Goal: Task Accomplishment & Management: Manage account settings

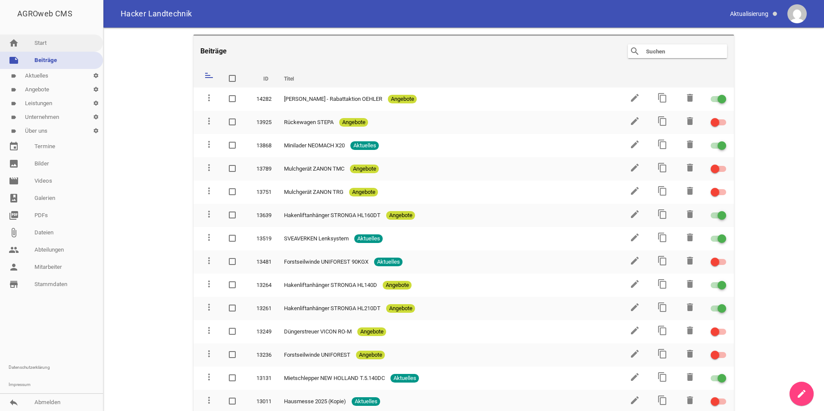
click at [50, 47] on link "home Start" at bounding box center [51, 42] width 103 height 17
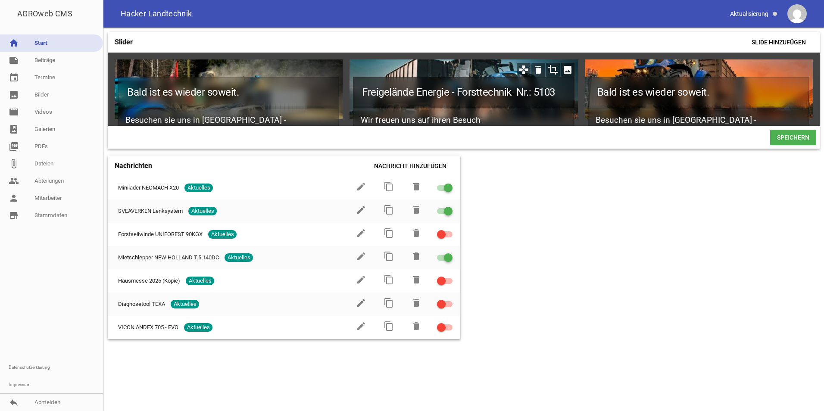
click at [435, 96] on h1 "Freigelände Energie - Forsttechnik Nr.: 5103" at bounding box center [463, 92] width 221 height 31
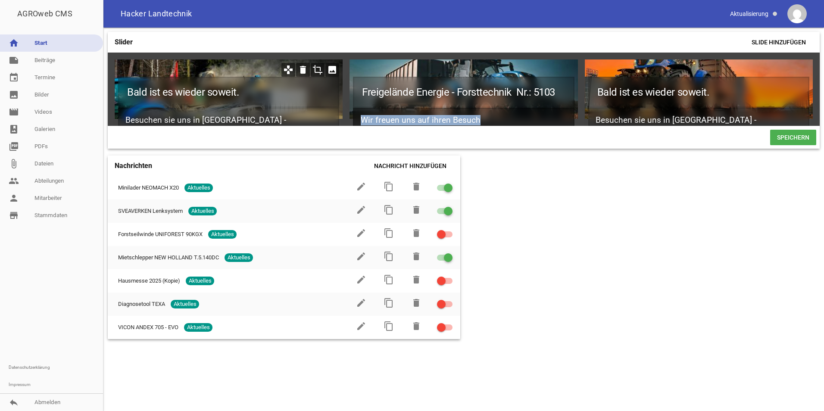
drag, startPoint x: 501, startPoint y: 117, endPoint x: 343, endPoint y: 60, distance: 168.3
click at [343, 60] on div "Bald ist es wieder soweit. Besuchen sie uns in [GEOGRAPHIC_DATA] - Rottalschau …" at bounding box center [464, 89] width 712 height 73
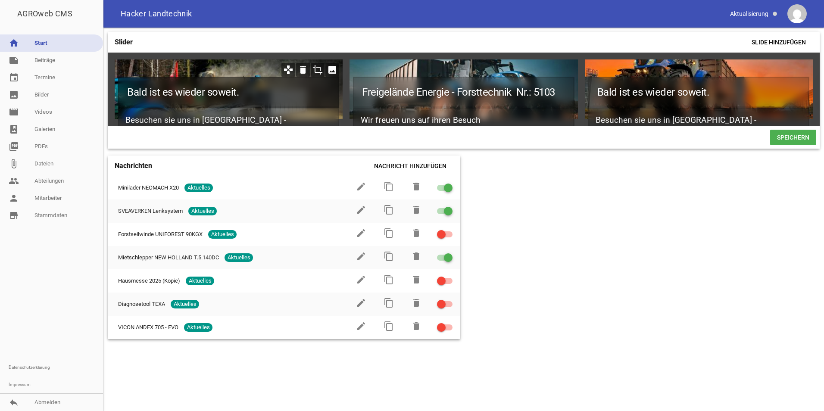
click at [261, 95] on h1 "Bald ist es wieder soweit." at bounding box center [228, 92] width 221 height 31
click at [272, 89] on h1 "Bald ist es wieder soweit." at bounding box center [228, 92] width 221 height 31
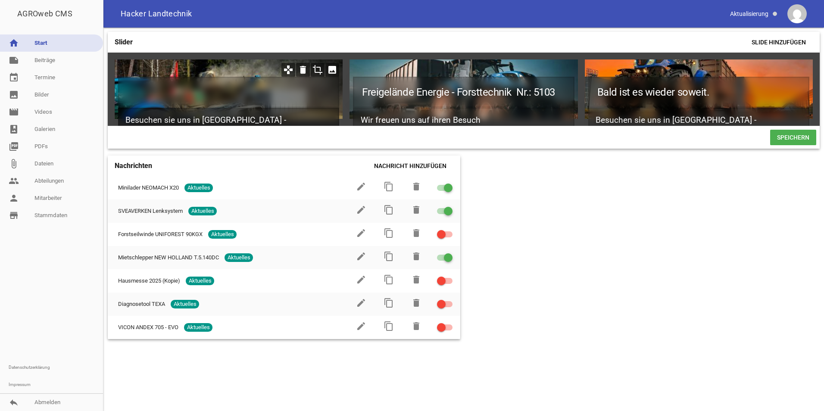
click at [300, 114] on h2 "Besuchen sie uns in [GEOGRAPHIC_DATA] - [GEOGRAPHIC_DATA]" at bounding box center [228, 126] width 221 height 36
click at [257, 67] on div at bounding box center [229, 90] width 228 height 60
click at [247, 66] on div at bounding box center [229, 90] width 228 height 60
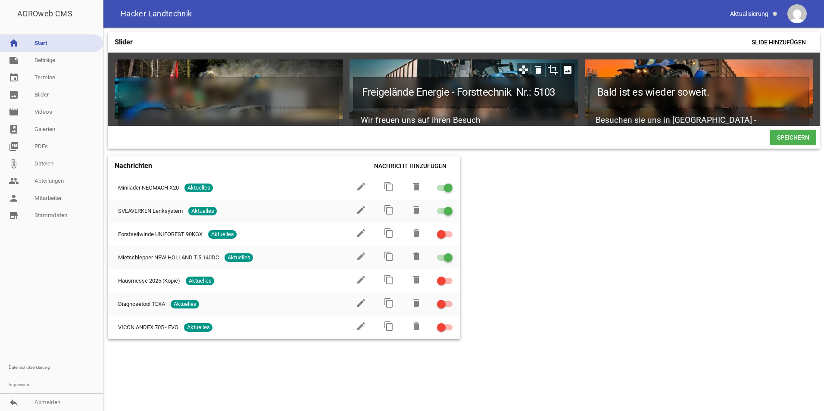
click at [435, 81] on h1 "Freigelände Energie - Forsttechnik Nr.: 5103" at bounding box center [463, 92] width 221 height 31
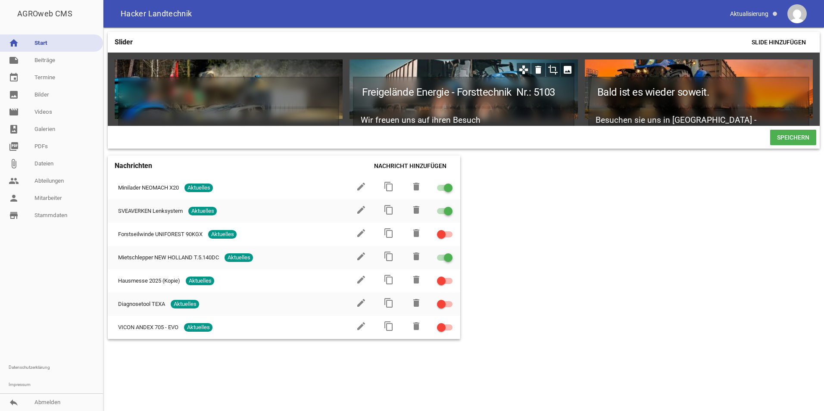
click at [426, 72] on div "Freigelände Energie - Forsttechnik Nr.: 5103 Wir freuen uns auf ihren Besuch" at bounding box center [464, 90] width 228 height 60
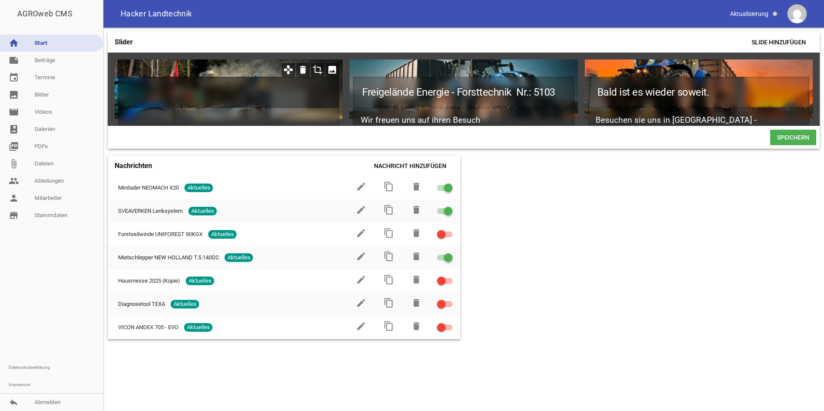
click at [270, 106] on h1 at bounding box center [228, 92] width 221 height 31
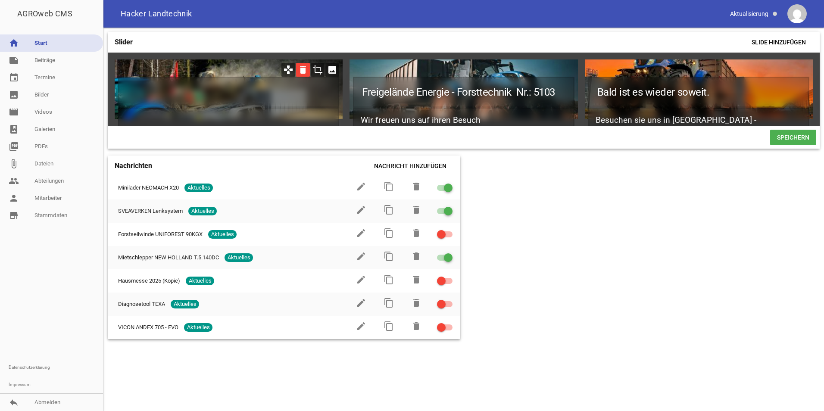
click at [305, 69] on icon "delete" at bounding box center [303, 70] width 14 height 14
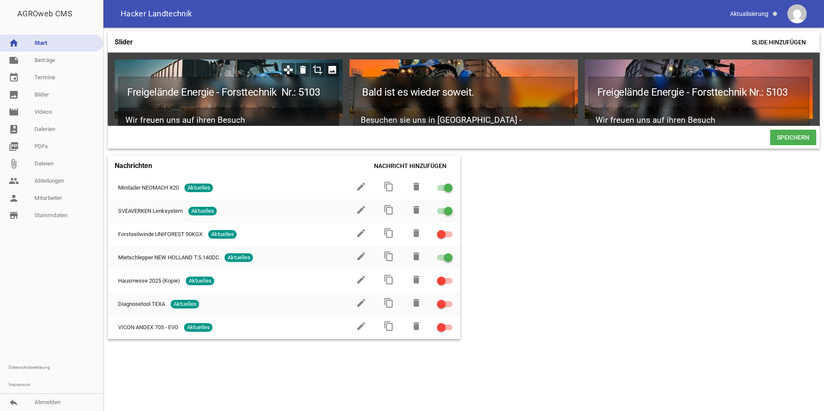
click at [266, 119] on h2 "Wir freuen uns auf ihren Besuch" at bounding box center [228, 120] width 221 height 25
drag, startPoint x: 266, startPoint y: 119, endPoint x: 125, endPoint y: 106, distance: 141.1
click at [125, 106] on div "Freigelände Energie - Forsttechnik Nr.: 5103 Wir freuen uns auf ihren Besuch" at bounding box center [228, 96] width 221 height 39
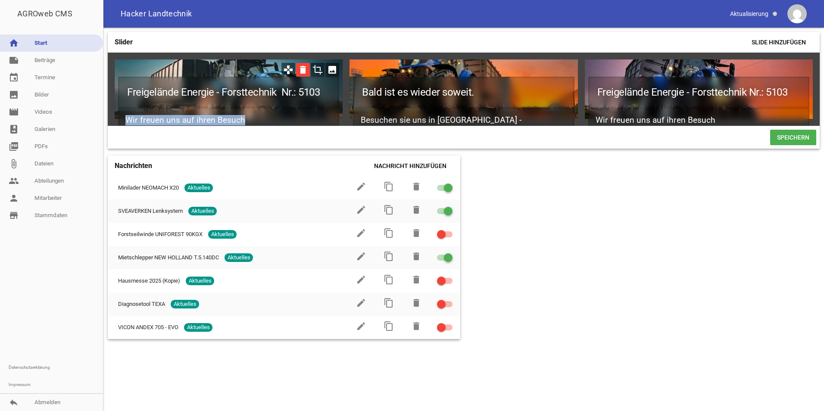
click at [302, 70] on icon "delete" at bounding box center [303, 70] width 14 height 14
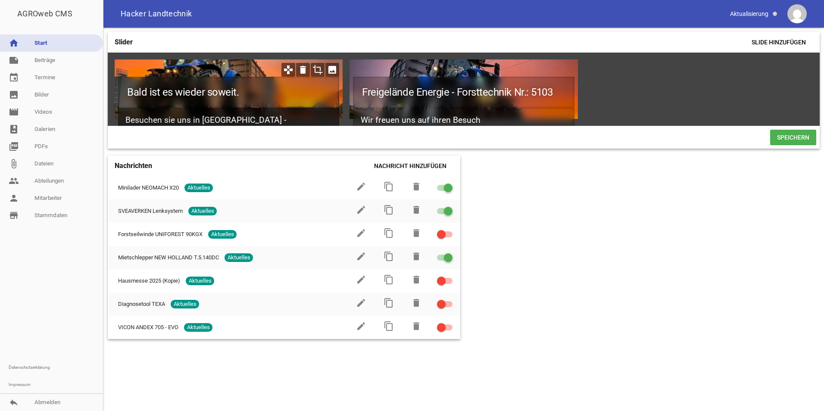
click at [295, 119] on h2 "Besuchen sie uns in [GEOGRAPHIC_DATA] - [GEOGRAPHIC_DATA]" at bounding box center [228, 126] width 221 height 36
click at [334, 69] on icon "image" at bounding box center [333, 70] width 14 height 14
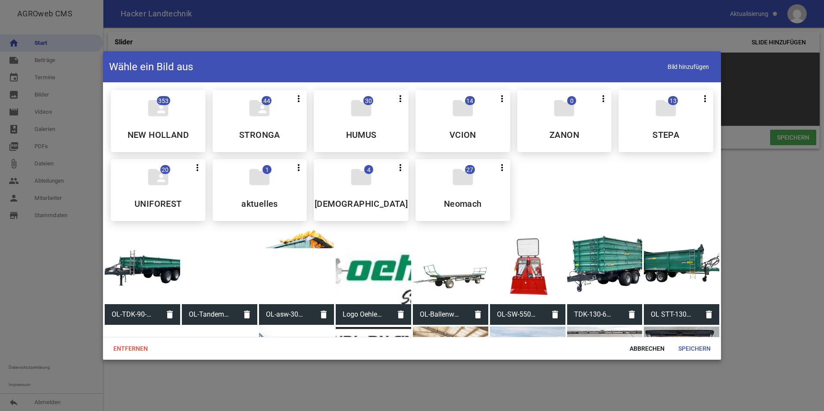
click at [776, 235] on div at bounding box center [412, 205] width 824 height 411
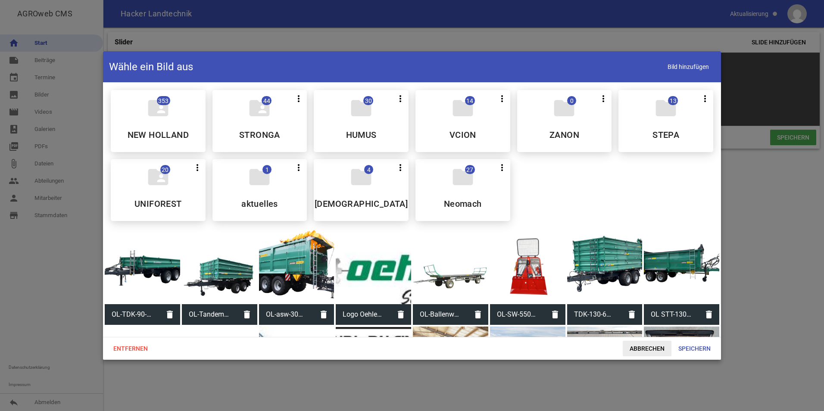
click at [655, 344] on span "Abbrechen" at bounding box center [647, 349] width 49 height 16
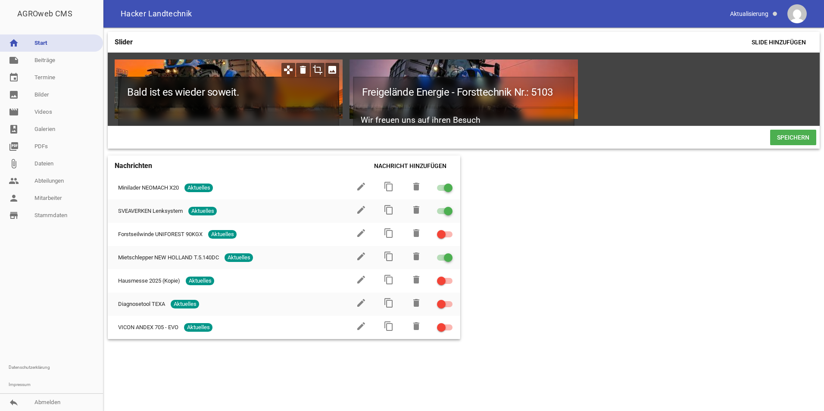
click at [263, 97] on h1 "Bald ist es wieder soweit." at bounding box center [228, 92] width 221 height 31
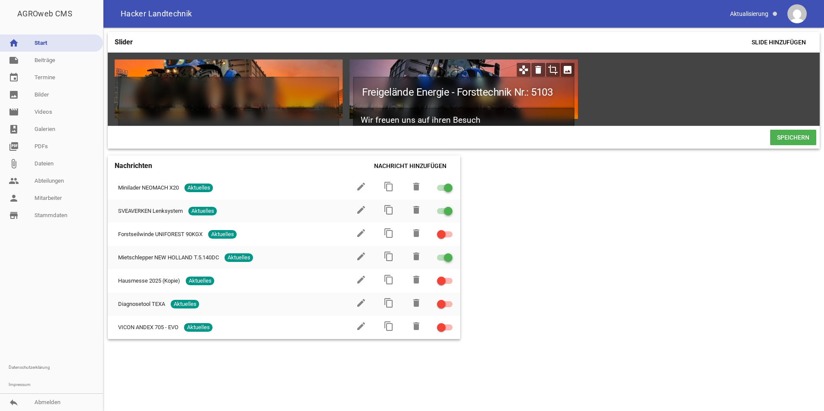
click at [483, 118] on h2 "Wir freuen uns auf ihren Besuch" at bounding box center [463, 120] width 221 height 25
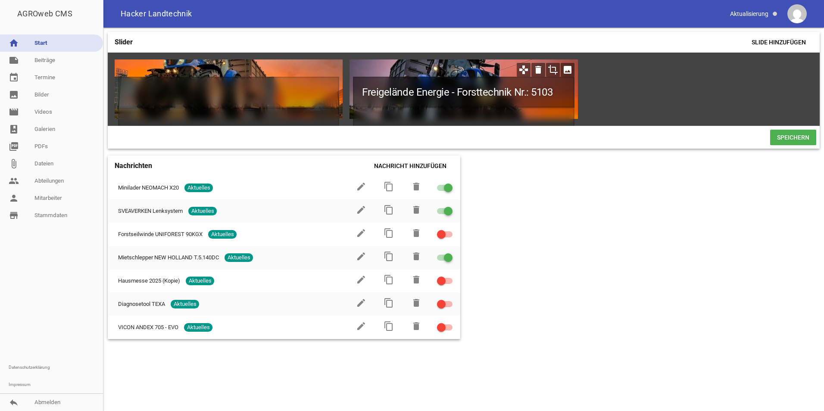
click at [558, 97] on h1 "Freigelände Energie - Forsttechnik Nr.: 5103" at bounding box center [463, 92] width 221 height 31
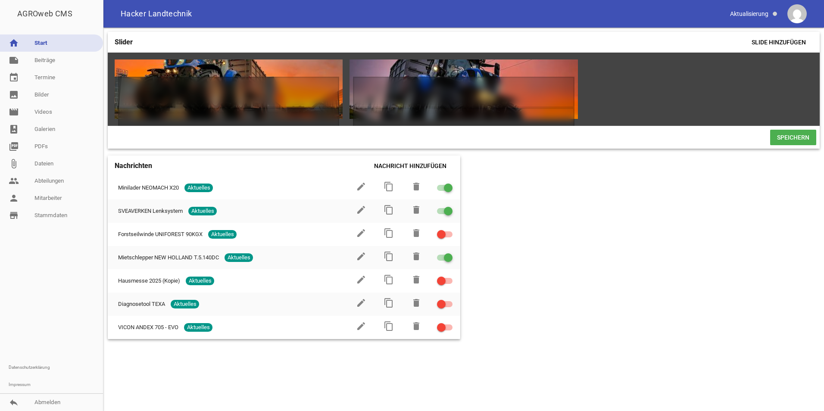
click at [787, 138] on span "Speichern" at bounding box center [793, 138] width 46 height 16
click at [786, 139] on span "Speichern" at bounding box center [793, 138] width 46 height 16
click at [50, 63] on link "note Beiträge" at bounding box center [51, 60] width 103 height 17
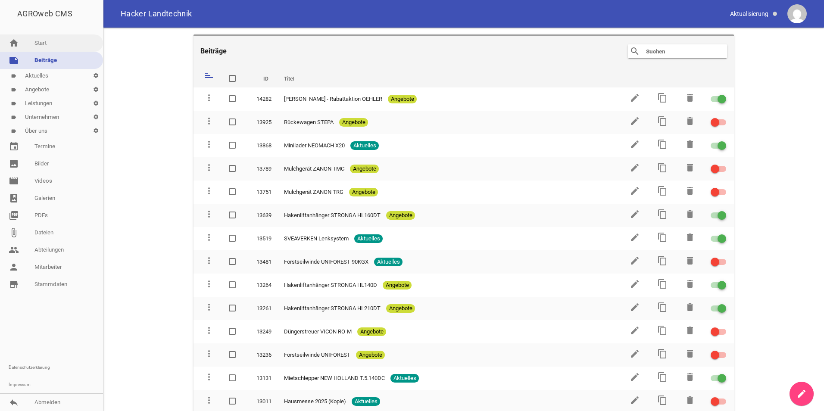
click at [38, 39] on link "home Start" at bounding box center [51, 42] width 103 height 17
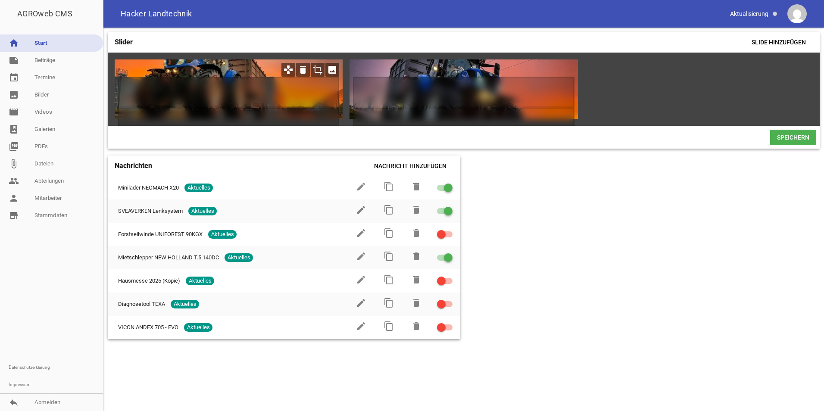
click at [319, 70] on icon "crop" at bounding box center [318, 70] width 14 height 14
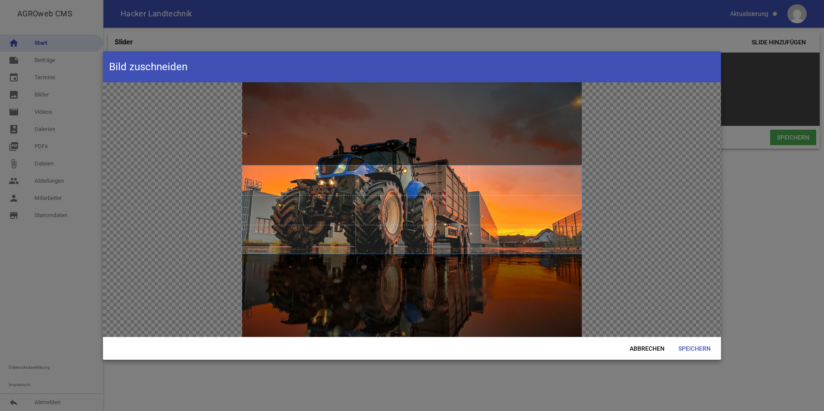
click at [824, 266] on html "AGROweb CMS home Start note Beiträge label Aktuelles settings label Angebote se…" at bounding box center [412, 205] width 824 height 411
click at [648, 345] on span "Abbrechen" at bounding box center [647, 349] width 49 height 16
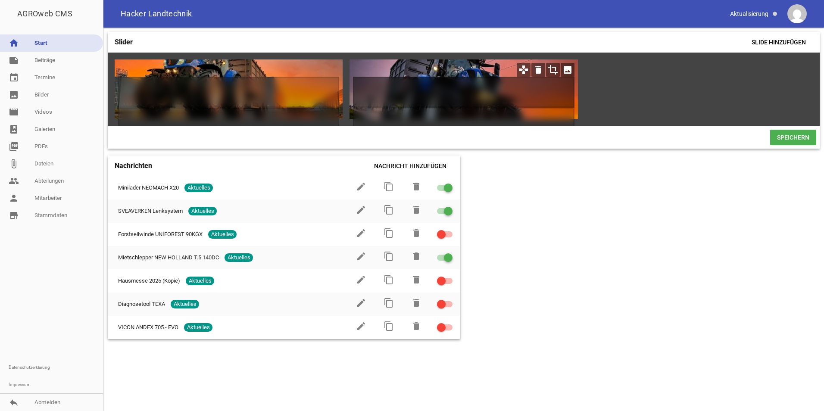
click at [448, 94] on h1 at bounding box center [463, 92] width 221 height 31
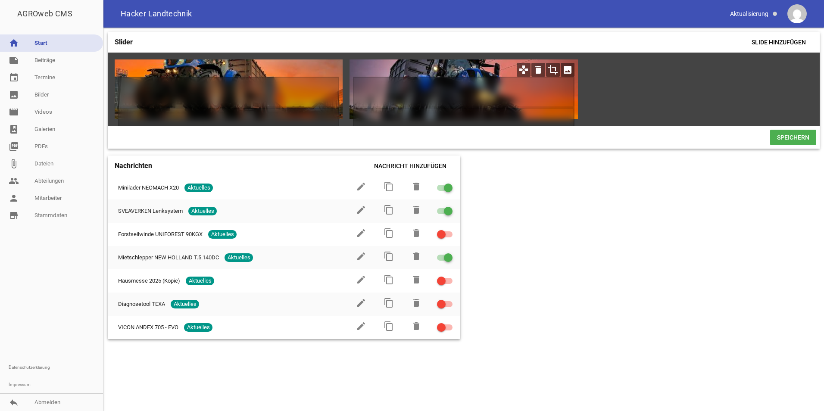
click at [569, 66] on icon "image" at bounding box center [568, 70] width 14 height 14
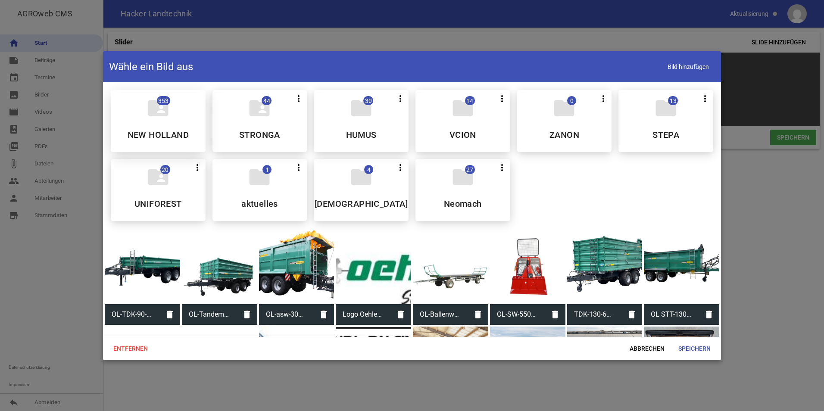
click at [159, 133] on h5 "NEW HOLLAND" at bounding box center [158, 135] width 61 height 9
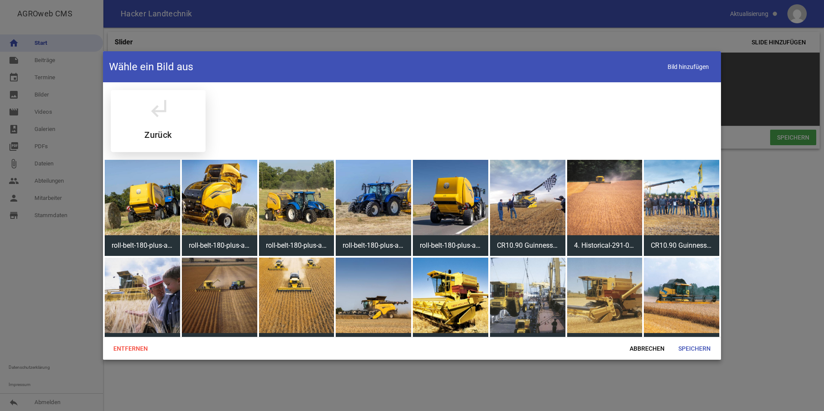
click at [139, 111] on div "subdirectory_arrow_left Zurück" at bounding box center [158, 121] width 95 height 62
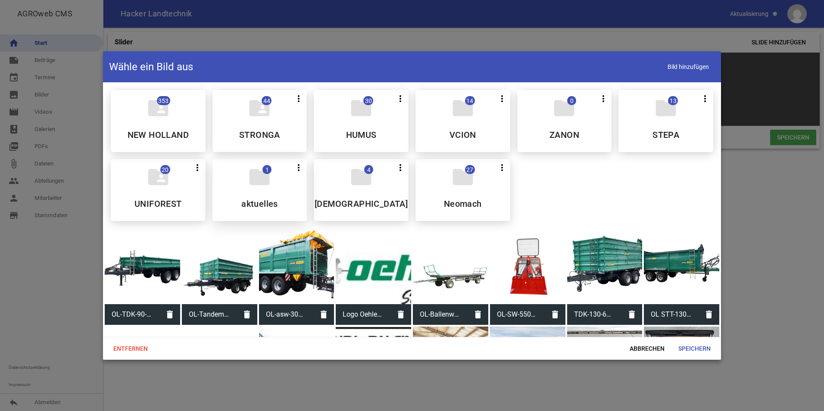
click at [264, 188] on icon "folder" at bounding box center [259, 177] width 24 height 24
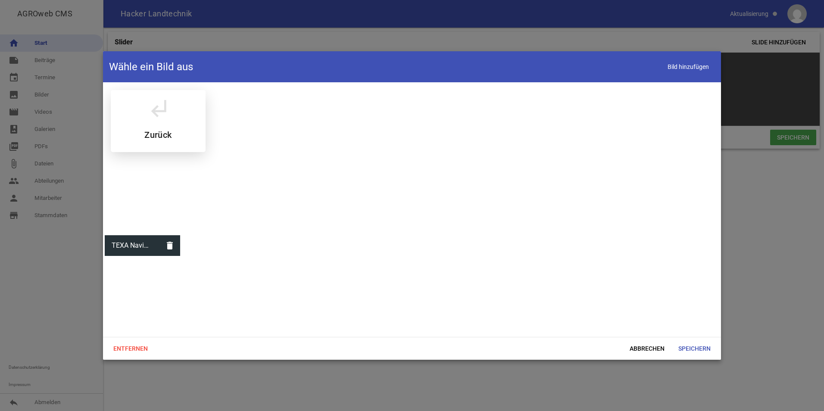
click at [166, 136] on h5 "Zurück" at bounding box center [157, 135] width 27 height 9
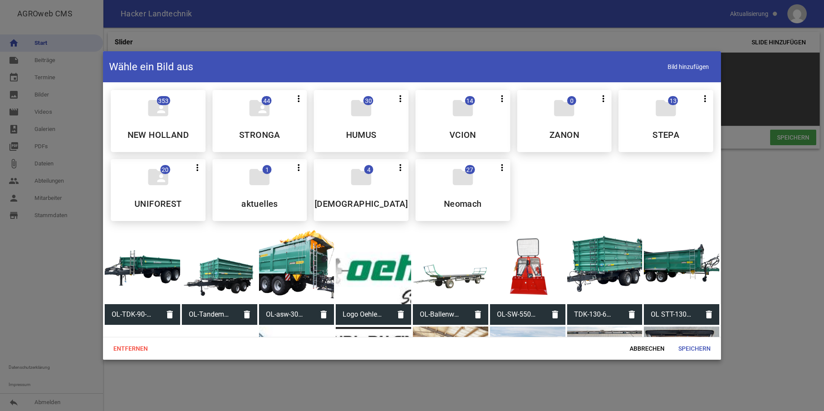
click at [643, 354] on span "Abbrechen" at bounding box center [647, 349] width 49 height 16
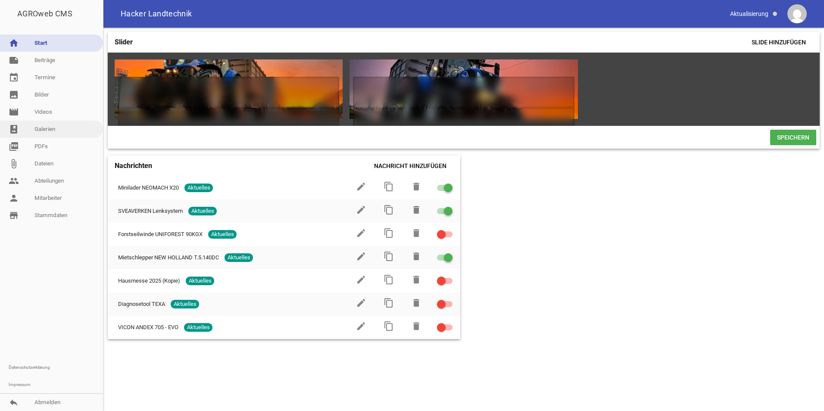
click at [44, 130] on link "photo_album Galerien" at bounding box center [51, 129] width 103 height 17
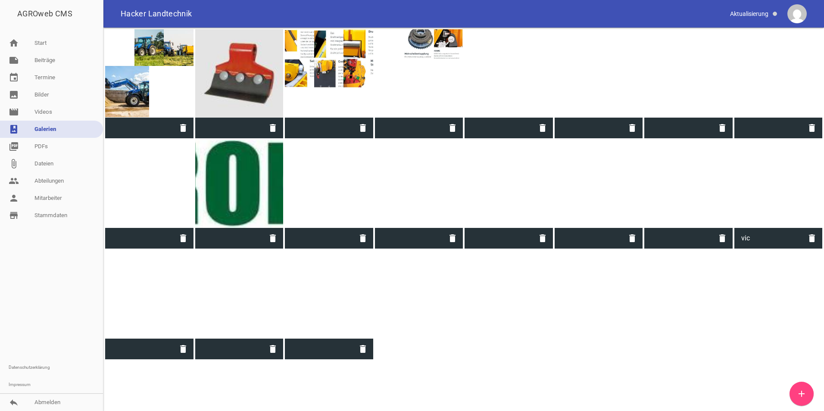
click at [161, 300] on div at bounding box center [149, 295] width 88 height 88
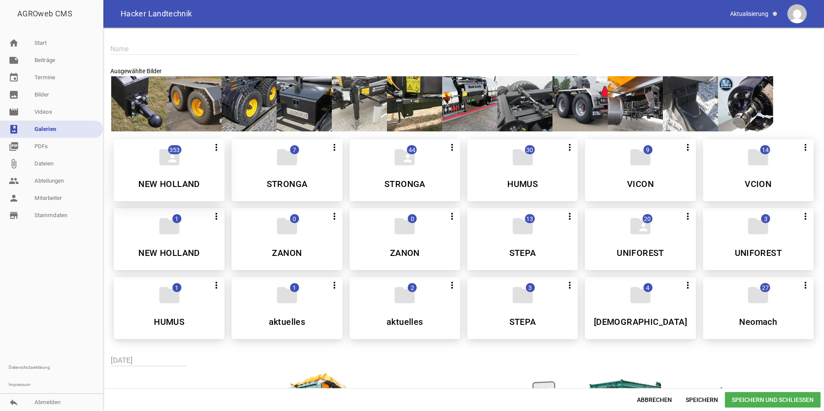
click at [170, 180] on h5 "NEW HOLLAND" at bounding box center [168, 184] width 61 height 9
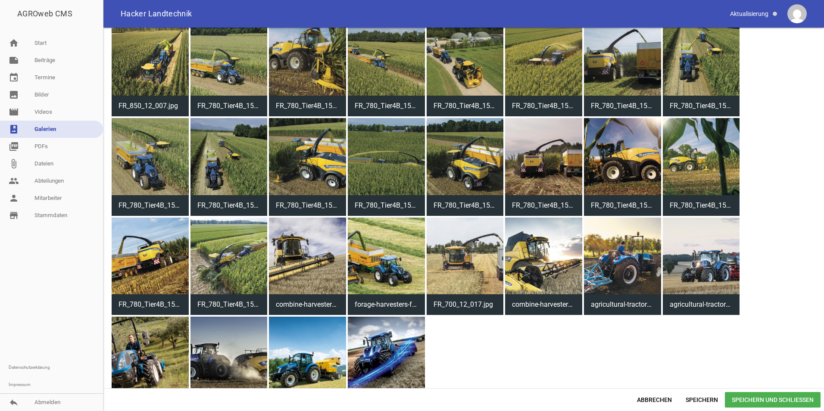
scroll to position [5939, 0]
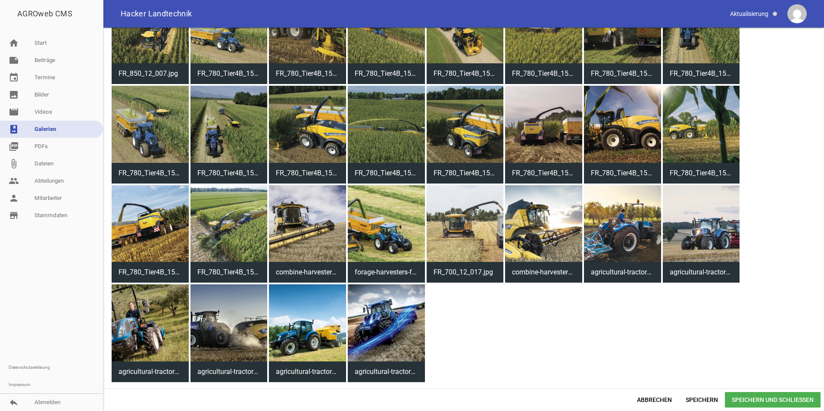
click at [663, 402] on span "Abbrechen" at bounding box center [654, 400] width 49 height 16
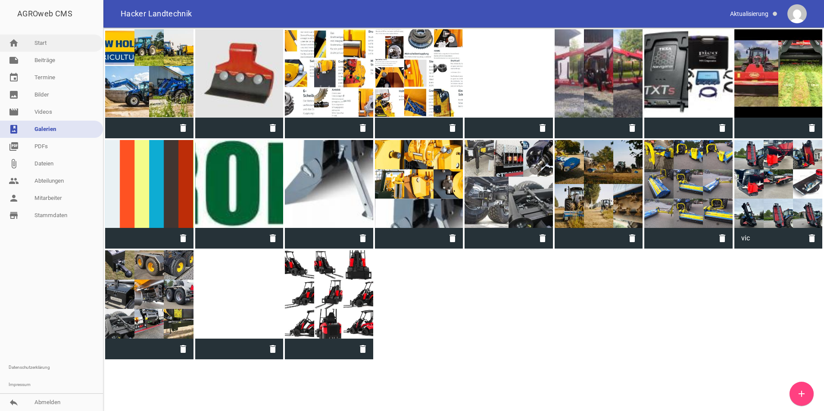
click at [48, 44] on link "home Start" at bounding box center [51, 42] width 103 height 17
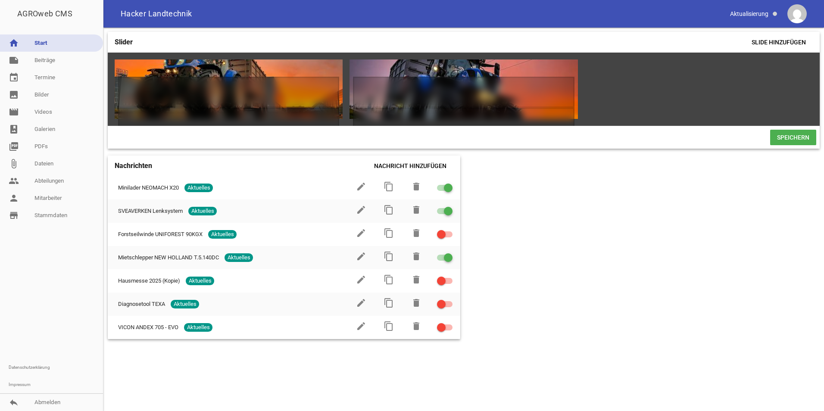
click at [786, 141] on span "Speichern" at bounding box center [793, 138] width 46 height 16
click at [39, 15] on div "AGROweb CMS" at bounding box center [51, 14] width 103 height 28
click at [743, 12] on span at bounding box center [754, 13] width 54 height 15
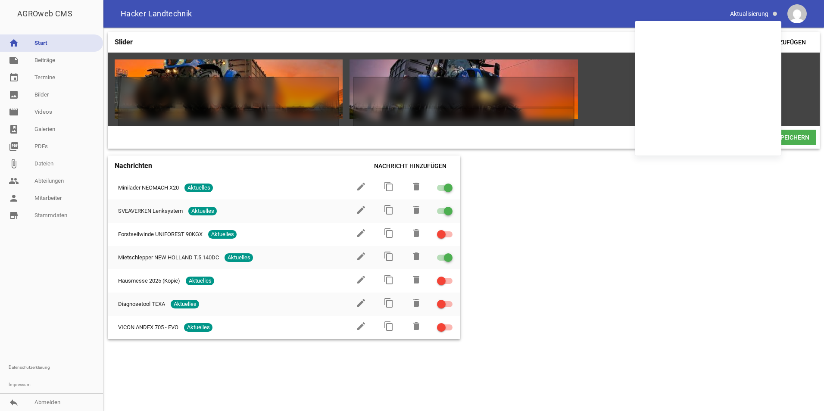
click at [505, 22] on div "Hacker Landtechnik" at bounding box center [463, 14] width 721 height 28
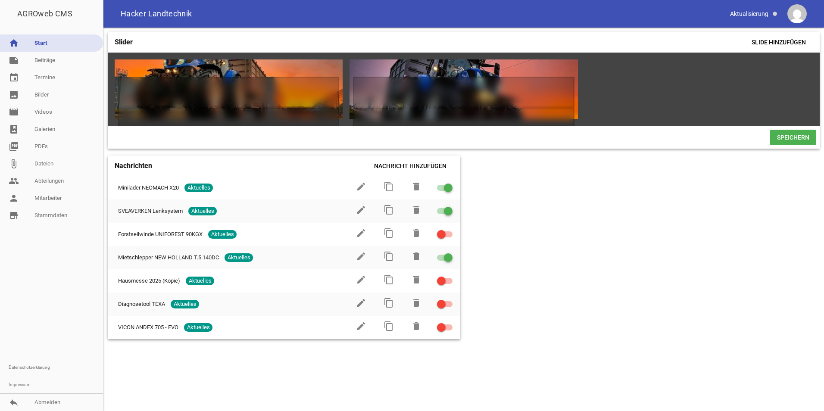
click at [35, 12] on div "AGROweb CMS" at bounding box center [51, 14] width 103 height 28
click at [43, 66] on link "note Beiträge" at bounding box center [51, 60] width 103 height 17
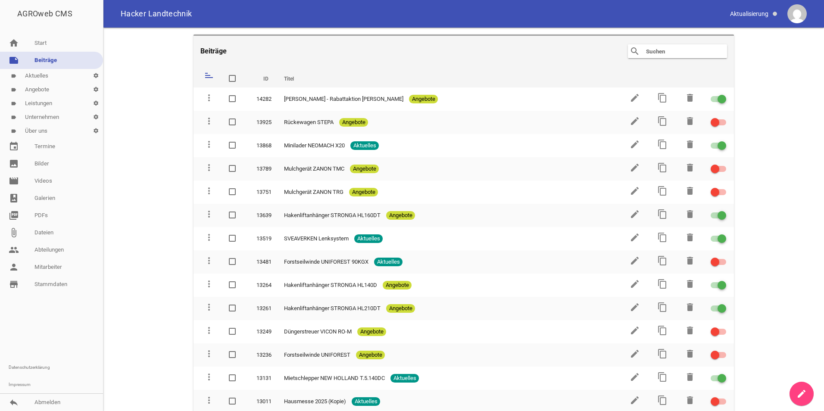
click at [36, 75] on link "label Aktuelles settings" at bounding box center [51, 76] width 103 height 14
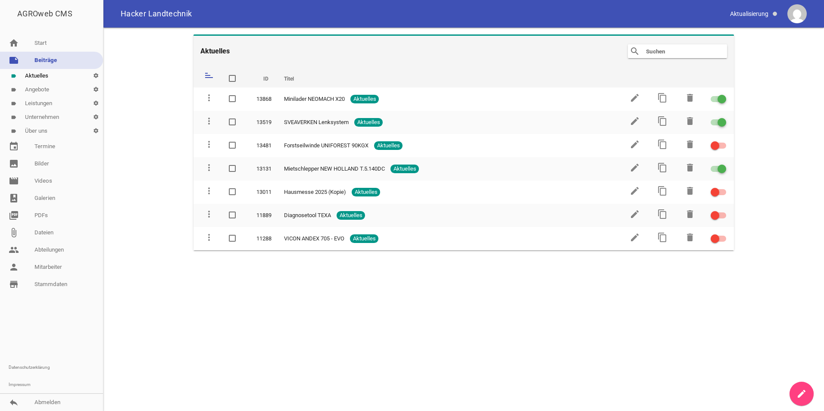
click at [36, 93] on link "label Angebote settings" at bounding box center [51, 90] width 103 height 14
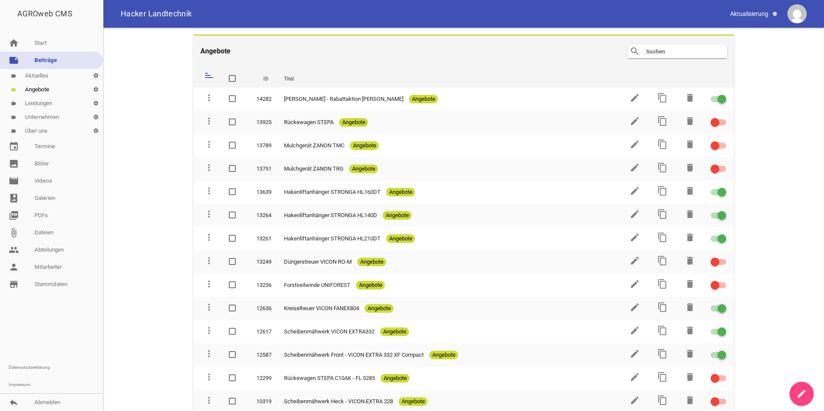
click at [36, 106] on link "label Leistungen settings" at bounding box center [51, 104] width 103 height 14
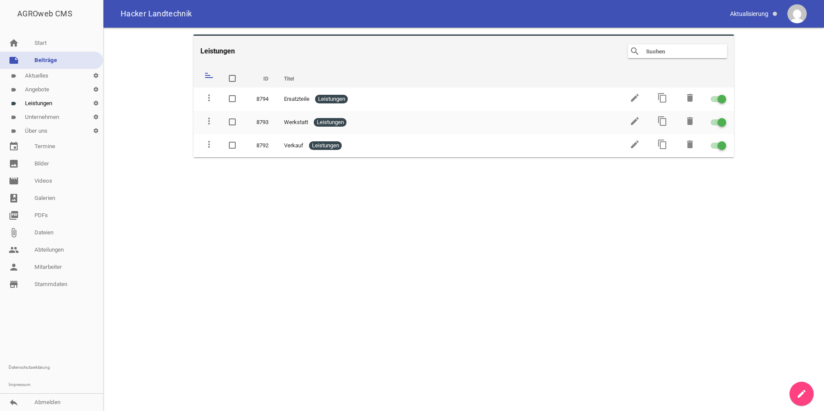
click at [40, 118] on link "label Unternehmen settings" at bounding box center [51, 117] width 103 height 14
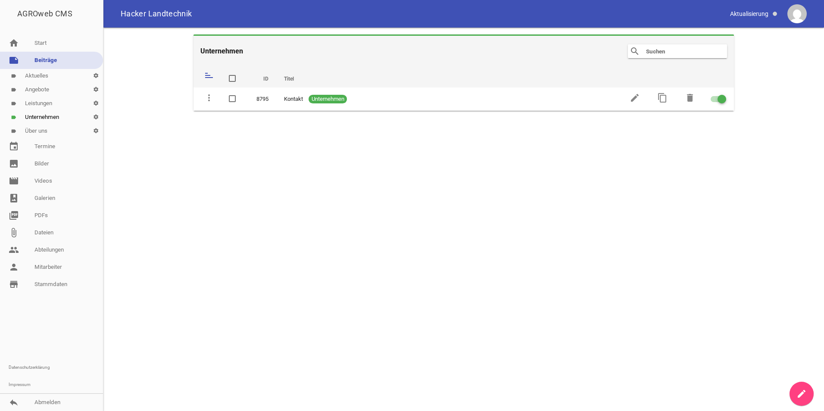
click at [36, 135] on link "label Über uns settings" at bounding box center [51, 131] width 103 height 14
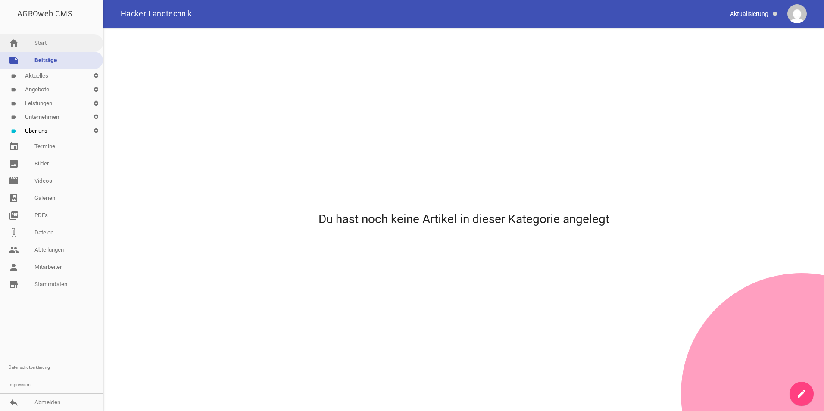
click at [35, 38] on link "home Start" at bounding box center [51, 42] width 103 height 17
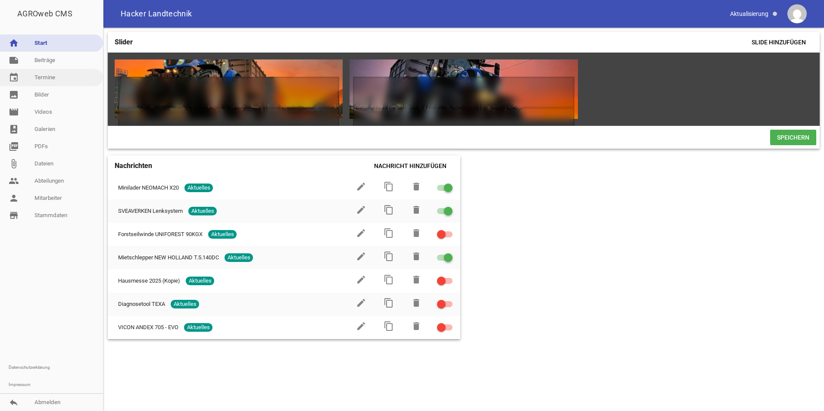
click at [47, 73] on link "event Termine" at bounding box center [51, 77] width 103 height 17
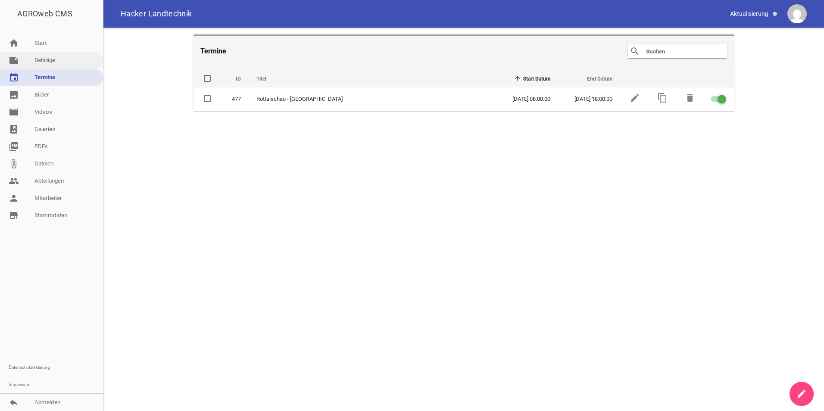
click at [44, 60] on link "note Beiträge" at bounding box center [51, 60] width 103 height 17
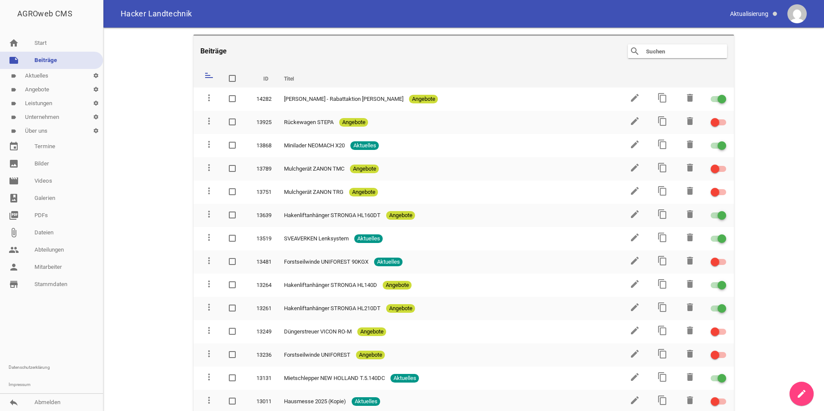
click at [35, 107] on link "label Leistungen settings" at bounding box center [51, 104] width 103 height 14
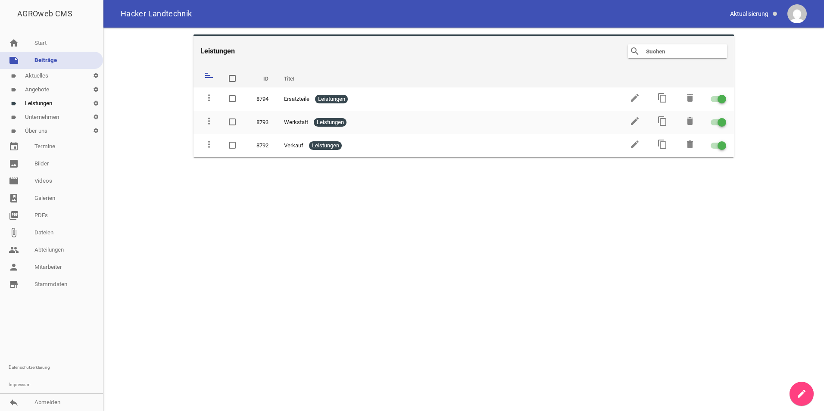
click at [35, 118] on link "label Unternehmen settings" at bounding box center [51, 117] width 103 height 14
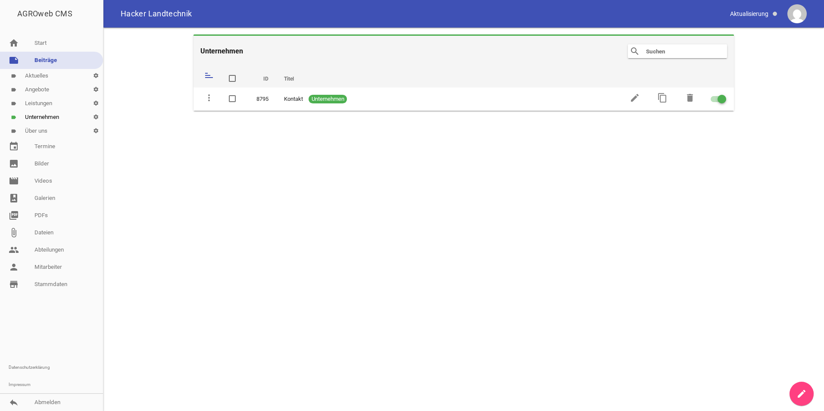
click at [37, 125] on link "label Über uns settings" at bounding box center [51, 131] width 103 height 14
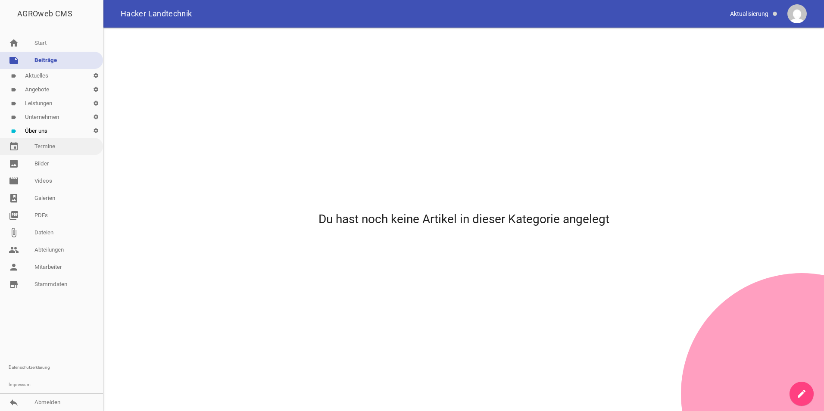
click at [39, 144] on link "event Termine" at bounding box center [51, 146] width 103 height 17
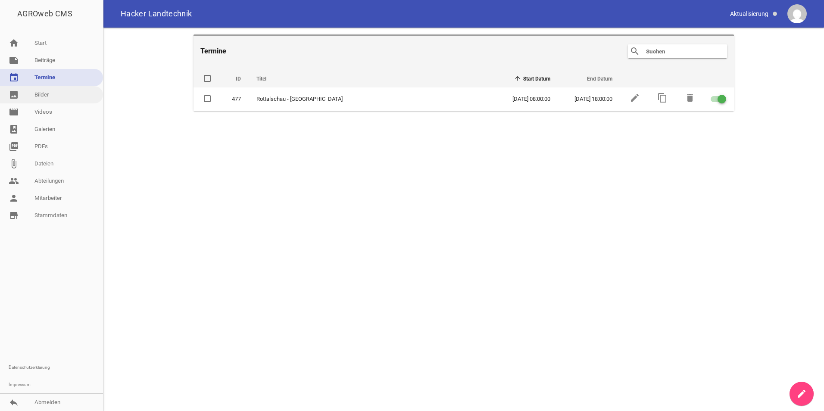
click at [39, 88] on link "image Bilder" at bounding box center [51, 94] width 103 height 17
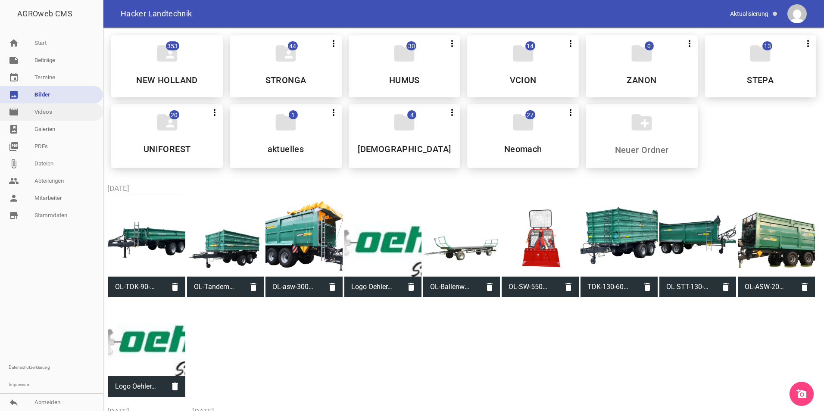
click at [42, 118] on link "movie Videos" at bounding box center [51, 111] width 103 height 17
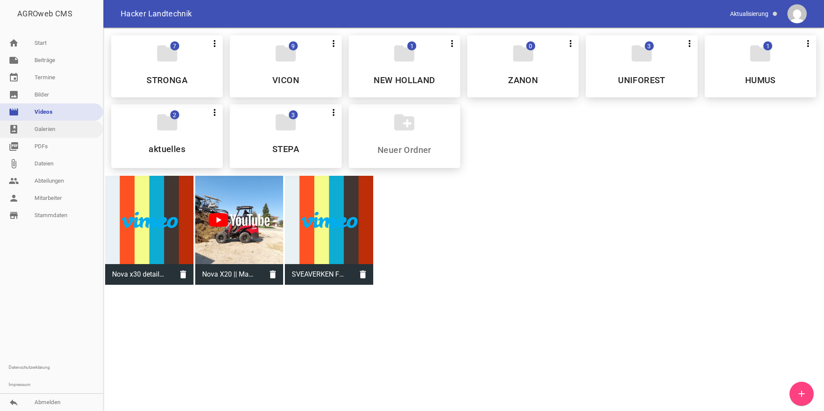
click at [42, 129] on link "photo_album Galerien" at bounding box center [51, 129] width 103 height 17
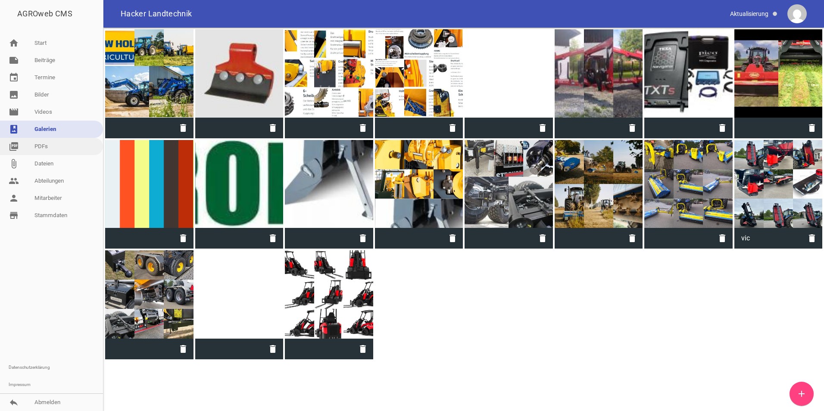
click at [41, 146] on link "picture_as_pdf PDFs" at bounding box center [51, 146] width 103 height 17
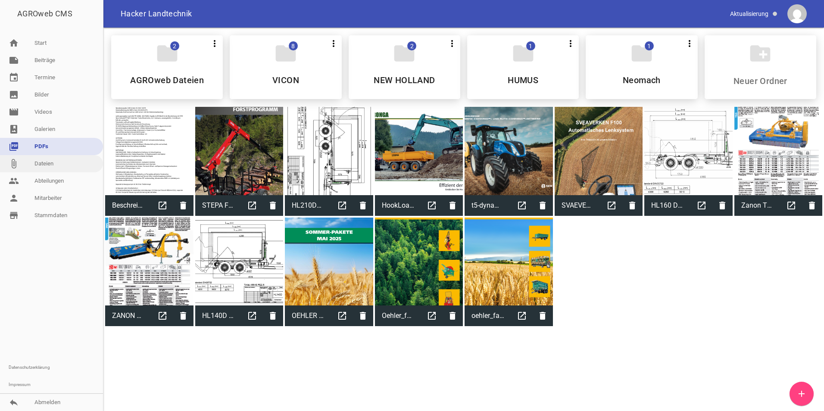
click at [41, 164] on link "attach_file Dateien" at bounding box center [51, 163] width 103 height 17
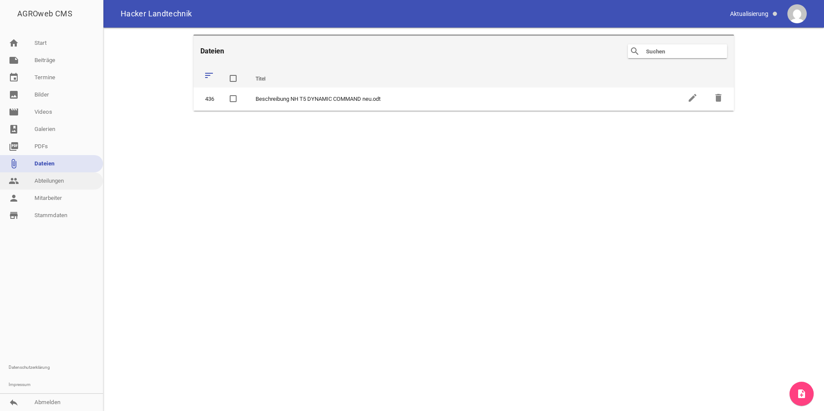
click at [44, 182] on link "people Abteilungen" at bounding box center [51, 180] width 103 height 17
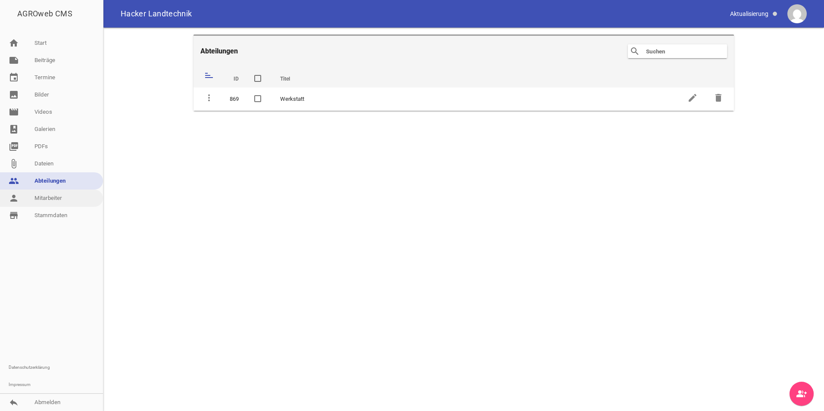
click at [50, 201] on link "person Mitarbeiter" at bounding box center [51, 198] width 103 height 17
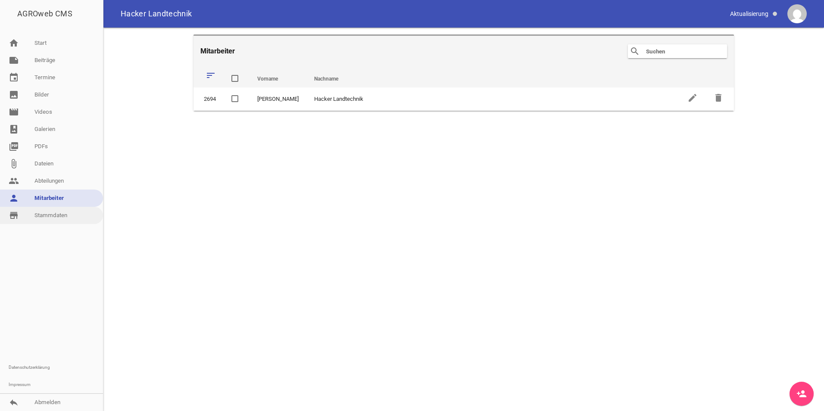
click at [53, 216] on link "store_mall_directory Stammdaten" at bounding box center [51, 215] width 103 height 17
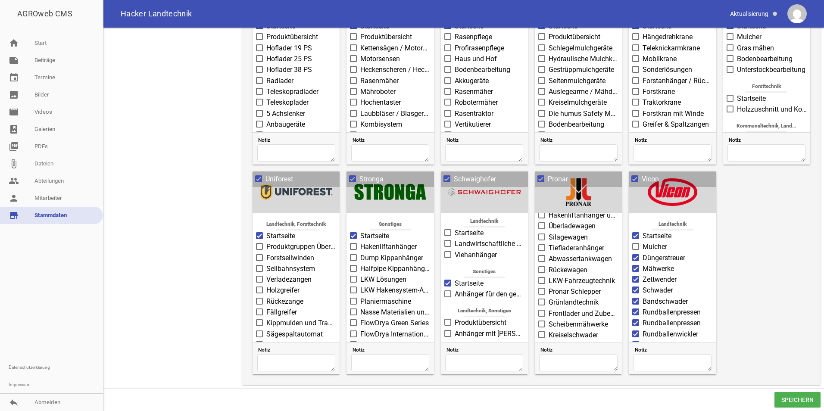
scroll to position [216, 0]
click at [445, 180] on span at bounding box center [448, 178] width 6 height 5
click at [454, 174] on input "Schwaighofer" at bounding box center [454, 174] width 0 height 0
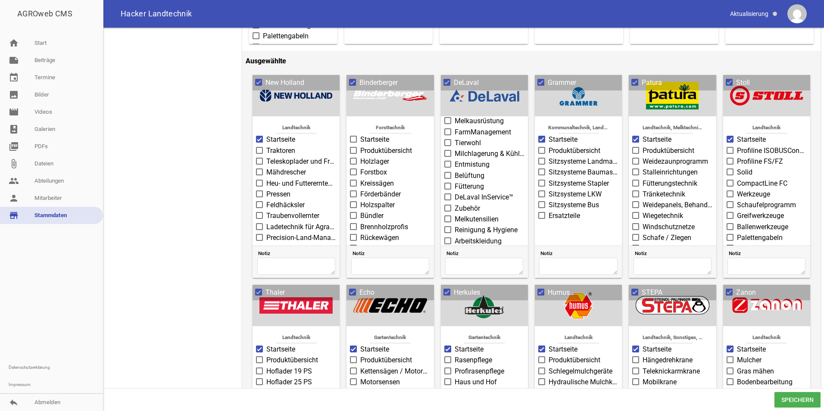
scroll to position [215, 0]
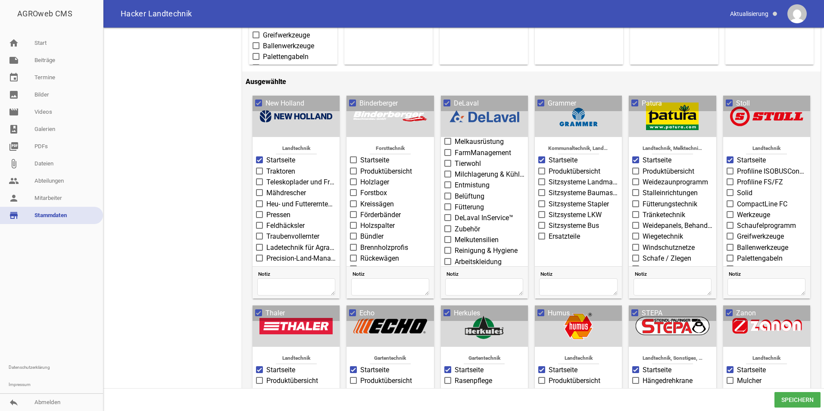
click at [259, 314] on span at bounding box center [259, 312] width 6 height 5
click at [266, 308] on input "Thaler" at bounding box center [266, 308] width 0 height 0
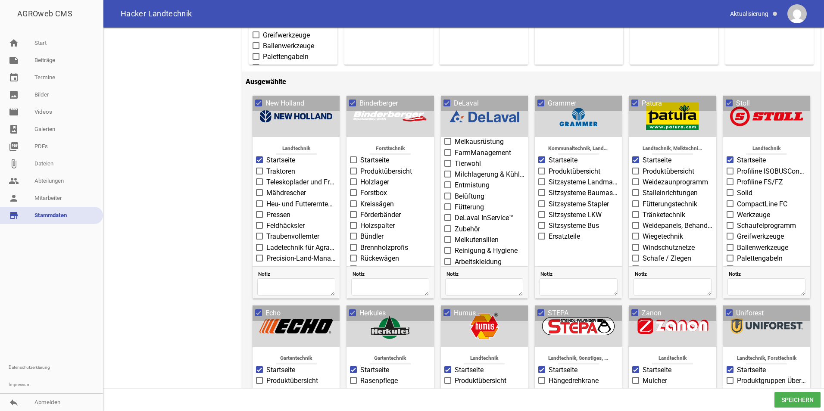
drag, startPoint x: 191, startPoint y: 257, endPoint x: 200, endPoint y: 249, distance: 12.6
click at [191, 257] on div "Hacker Landtechnik Name An der Teisnach 7 Straße 94239 Postleitzahl Gotteszell …" at bounding box center [463, 273] width 721 height 920
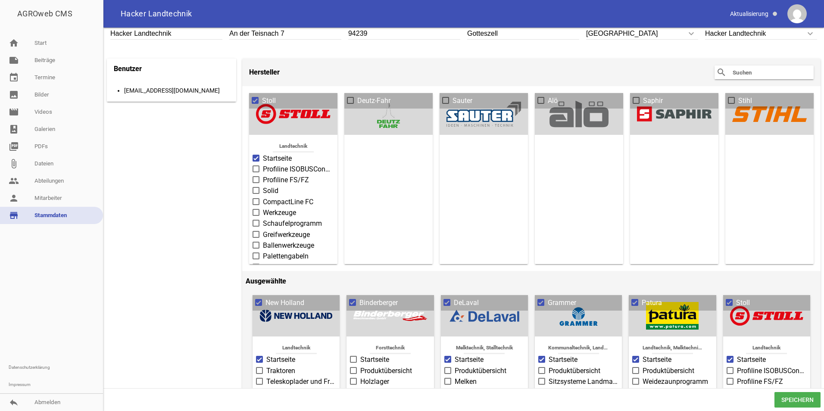
scroll to position [0, 0]
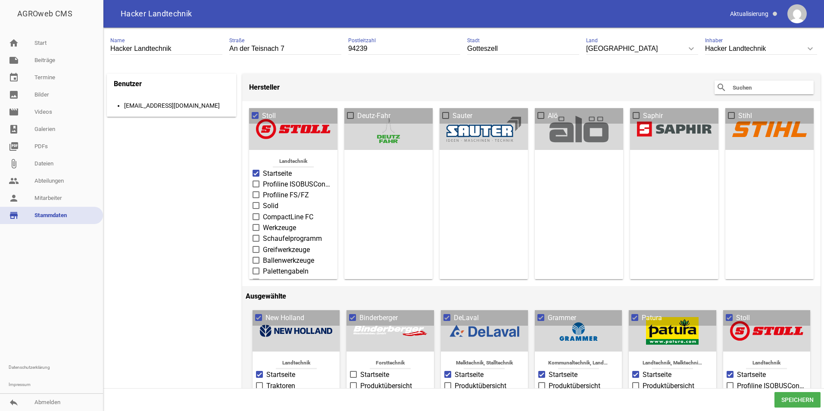
click at [750, 93] on div "search clear" at bounding box center [764, 88] width 99 height 14
click at [750, 92] on input "text" at bounding box center [766, 87] width 69 height 10
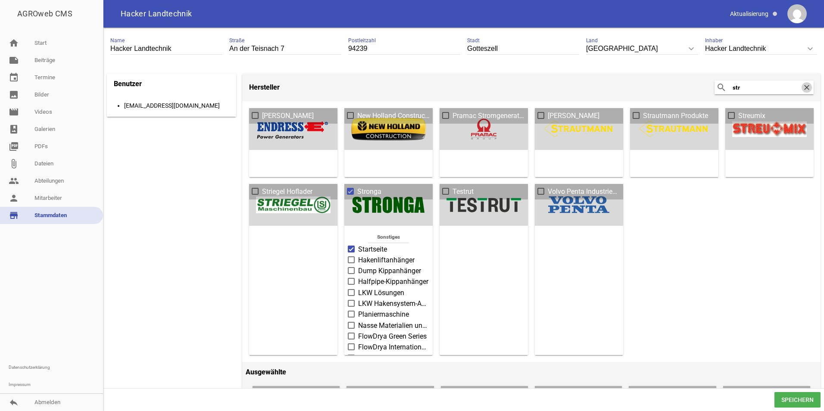
type input "str"
click at [805, 88] on icon "clear" at bounding box center [807, 87] width 10 height 10
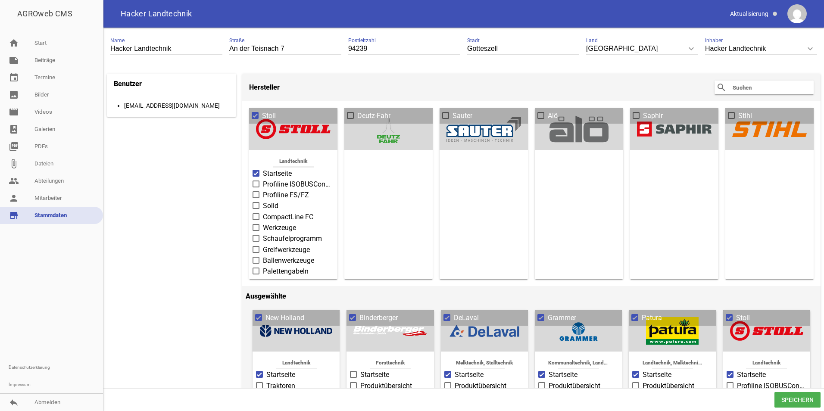
click at [634, 116] on span at bounding box center [637, 115] width 6 height 5
click at [643, 111] on input "Saphir" at bounding box center [643, 111] width 0 height 0
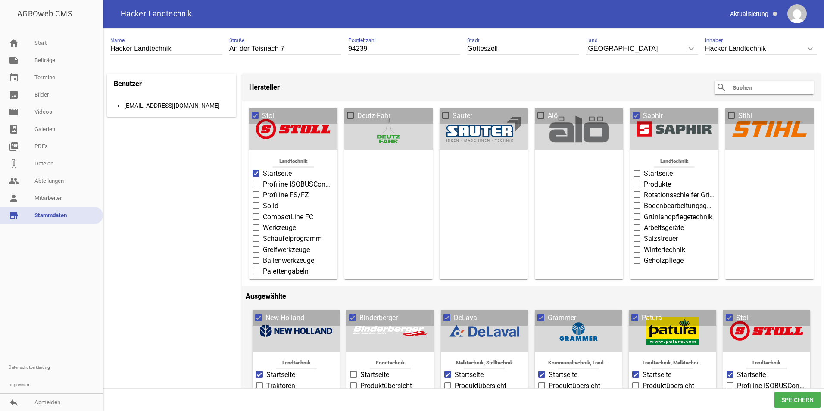
click at [637, 174] on span at bounding box center [637, 173] width 7 height 7
click at [644, 169] on input "Startseite" at bounding box center [644, 169] width 0 height 0
click at [635, 182] on span at bounding box center [638, 184] width 6 height 5
click at [644, 179] on input "Produkte" at bounding box center [644, 179] width 0 height 0
click at [635, 85] on header "Hersteller search clear" at bounding box center [531, 88] width 579 height 28
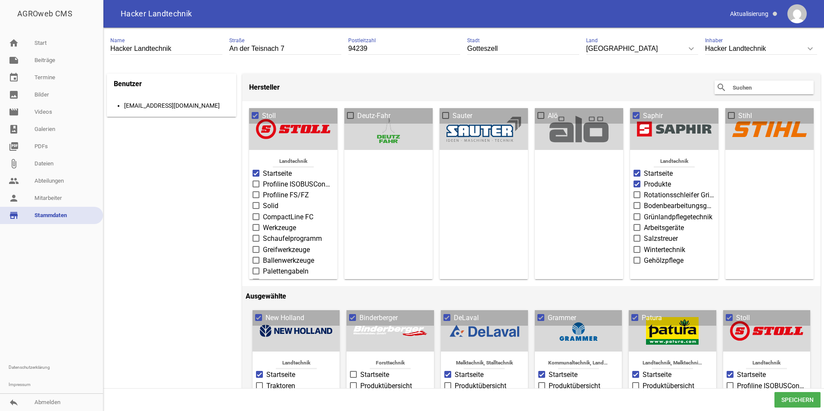
click at [735, 87] on input "text" at bounding box center [766, 87] width 69 height 10
click at [60, 215] on link "store_mall_directory Stammdaten" at bounding box center [51, 215] width 103 height 17
click at [792, 402] on span "Speichern" at bounding box center [798, 400] width 46 height 16
click at [734, 83] on input "text" at bounding box center [766, 87] width 69 height 10
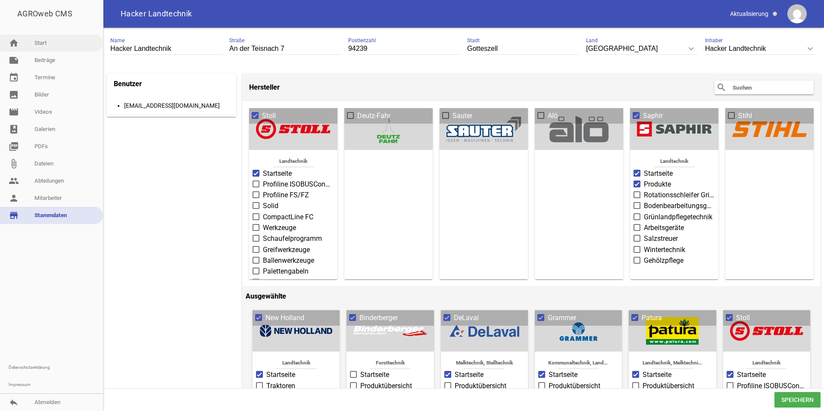
click at [36, 45] on link "home Start" at bounding box center [51, 42] width 103 height 17
